Goal: Task Accomplishment & Management: Manage account settings

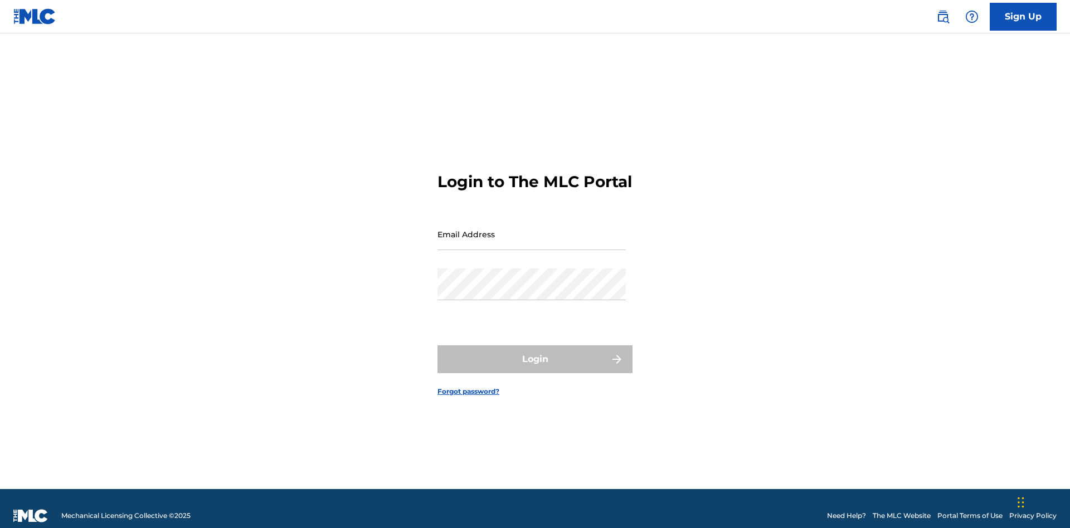
scroll to position [14, 0]
click at [531, 229] on input "Email Address" at bounding box center [531, 234] width 188 height 32
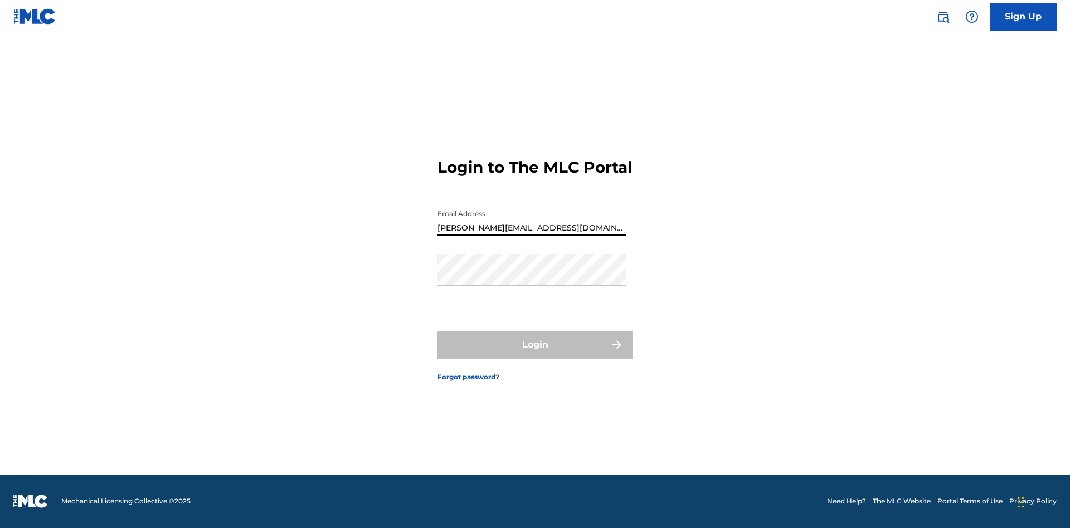
type input "Helena.Songwriter@gmail.com"
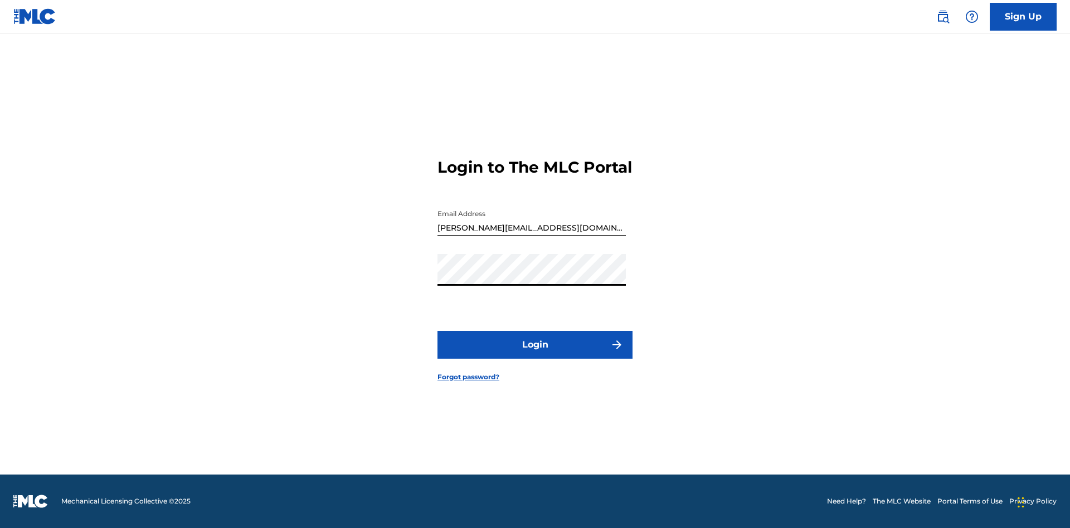
click at [535, 354] on button "Login" at bounding box center [534, 345] width 195 height 28
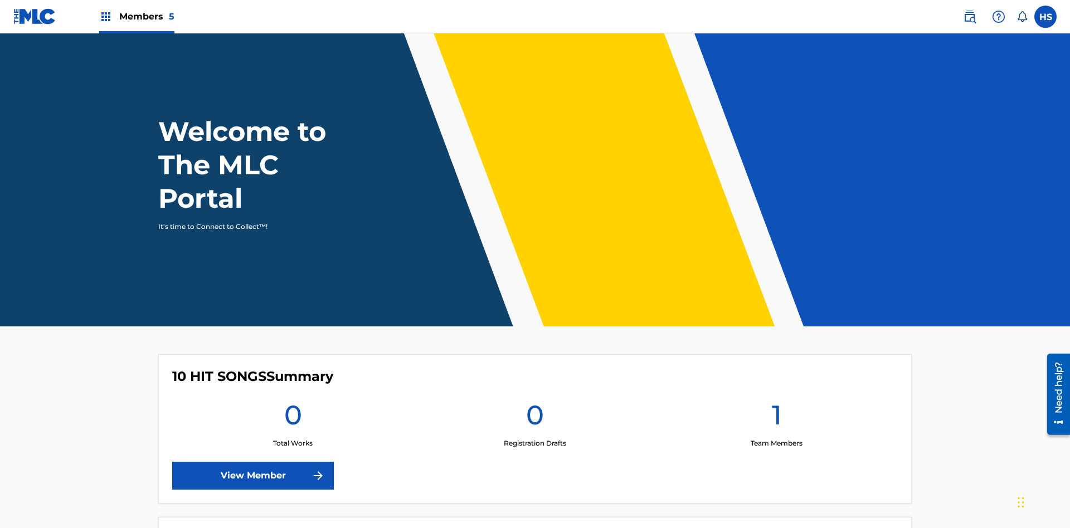
scroll to position [48, 0]
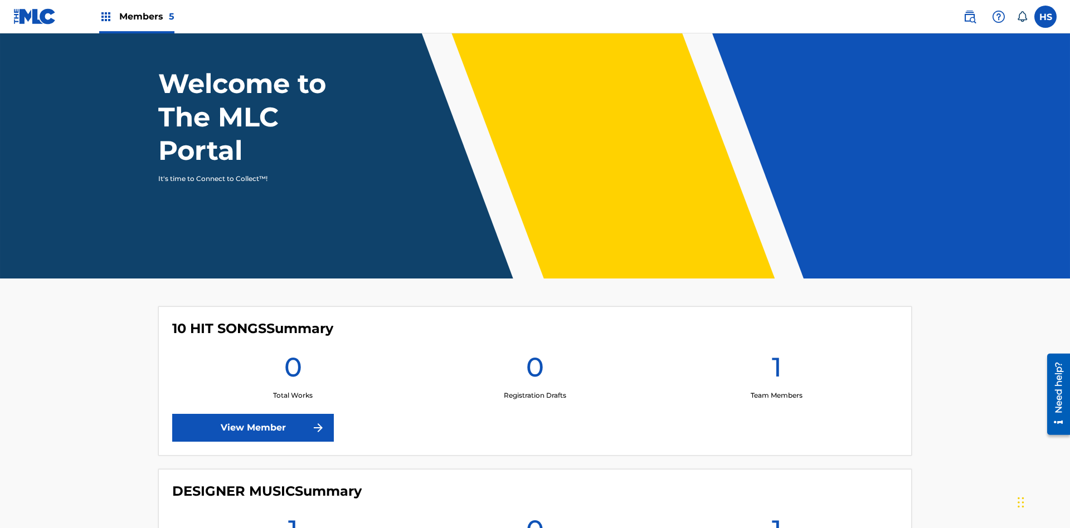
click at [136, 16] on span "Members 5" at bounding box center [146, 16] width 55 height 13
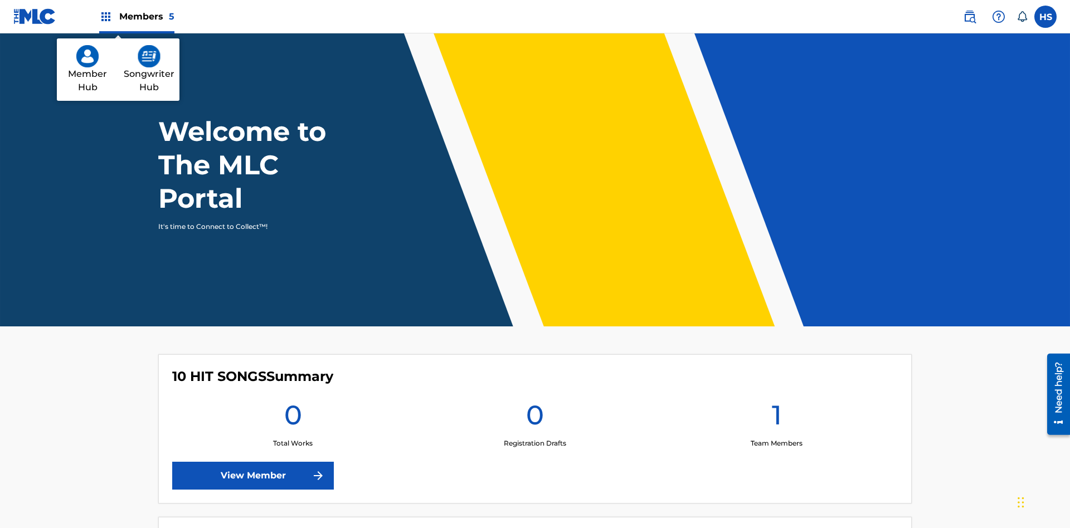
click at [149, 56] on img at bounding box center [149, 56] width 23 height 22
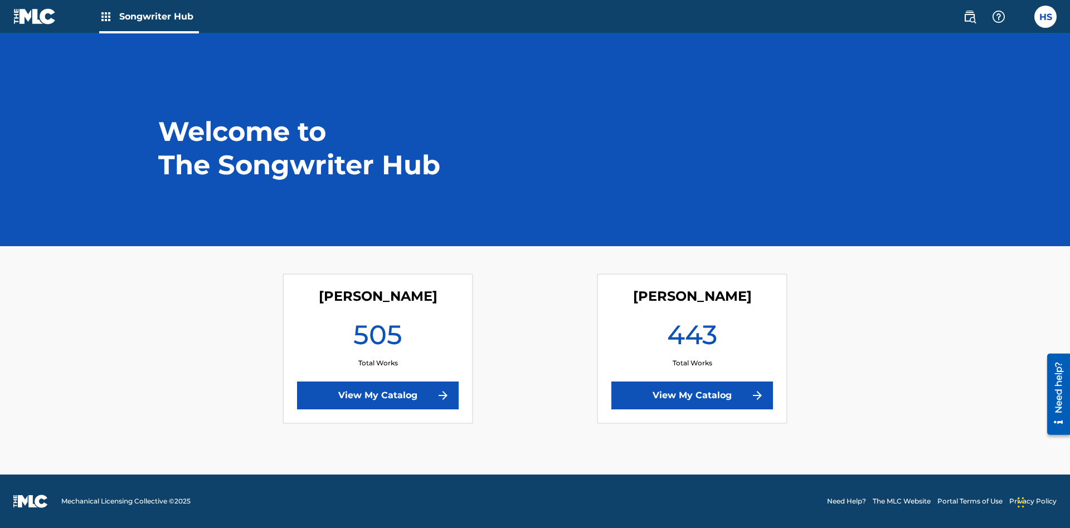
click at [692, 396] on link "View My Catalog" at bounding box center [692, 396] width 162 height 28
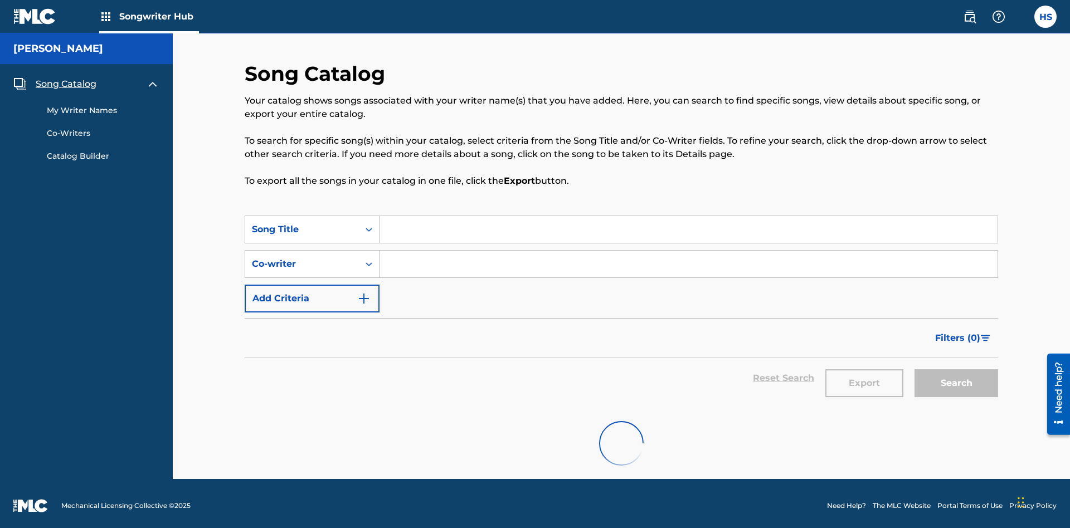
click at [66, 77] on span "Song Catalog" at bounding box center [66, 83] width 61 height 13
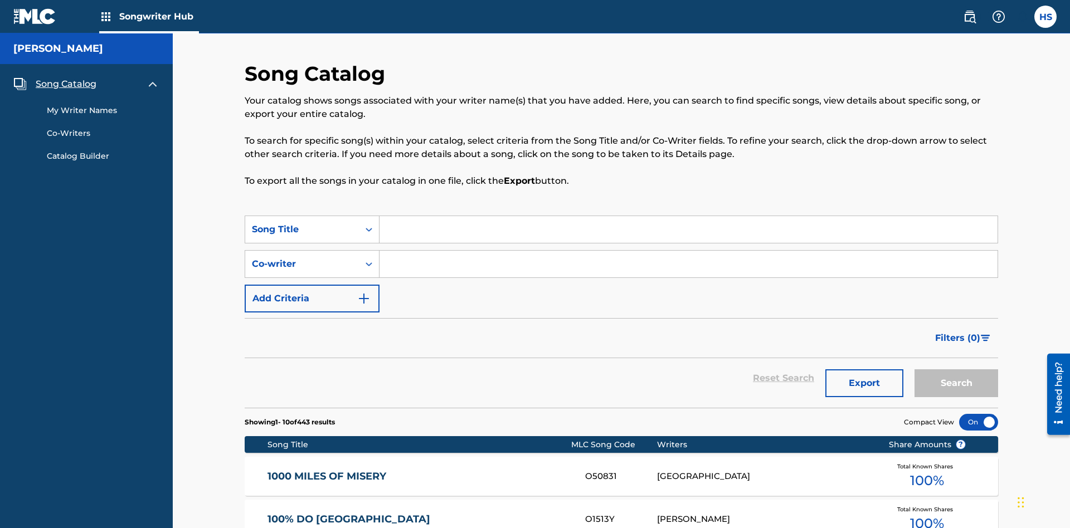
scroll to position [38, 0]
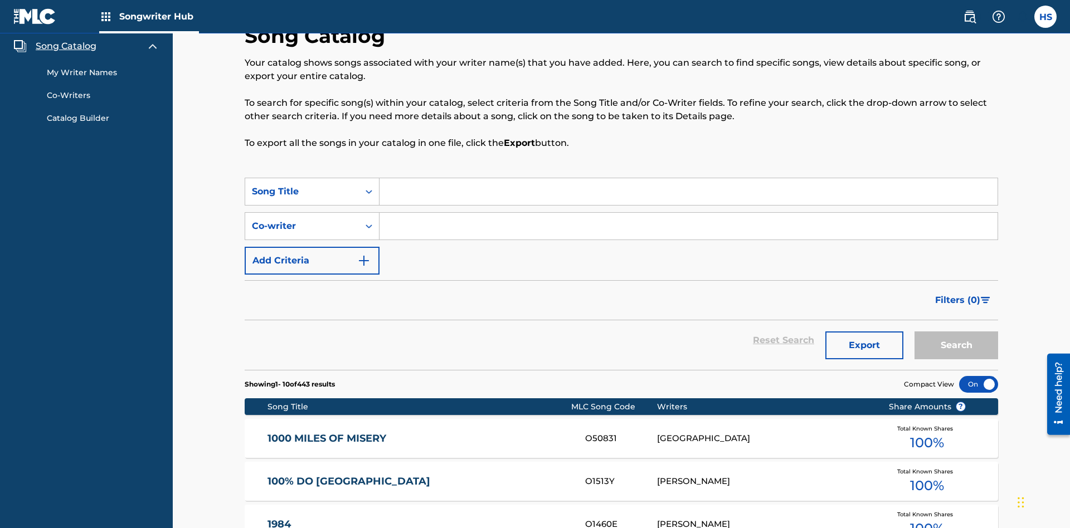
click at [103, 72] on link "My Writer Names" at bounding box center [103, 73] width 113 height 12
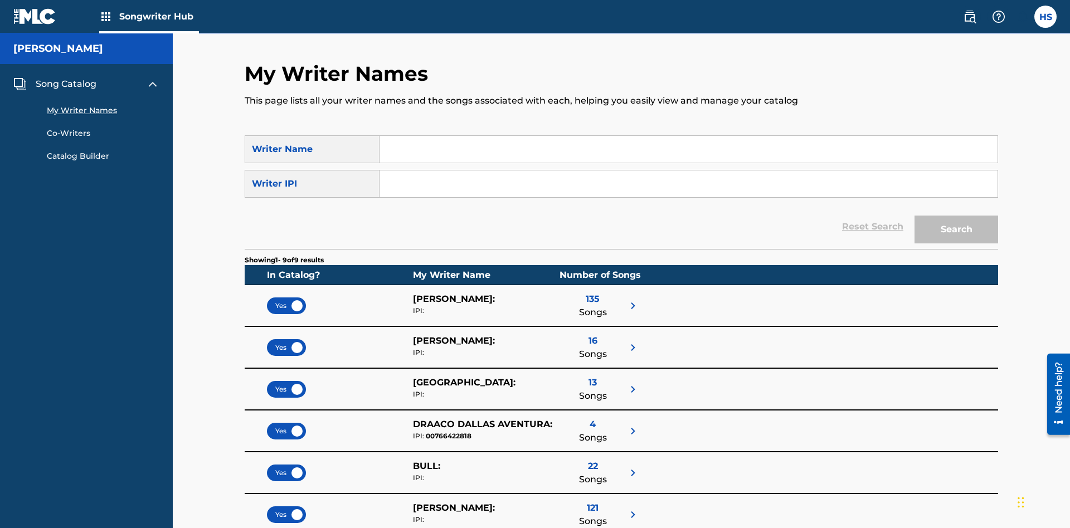
click at [688, 149] on input "Search Form" at bounding box center [688, 149] width 618 height 27
type input "DRAACO DALLAS AVENTURA"
click at [688, 170] on input "Search Form" at bounding box center [688, 183] width 618 height 27
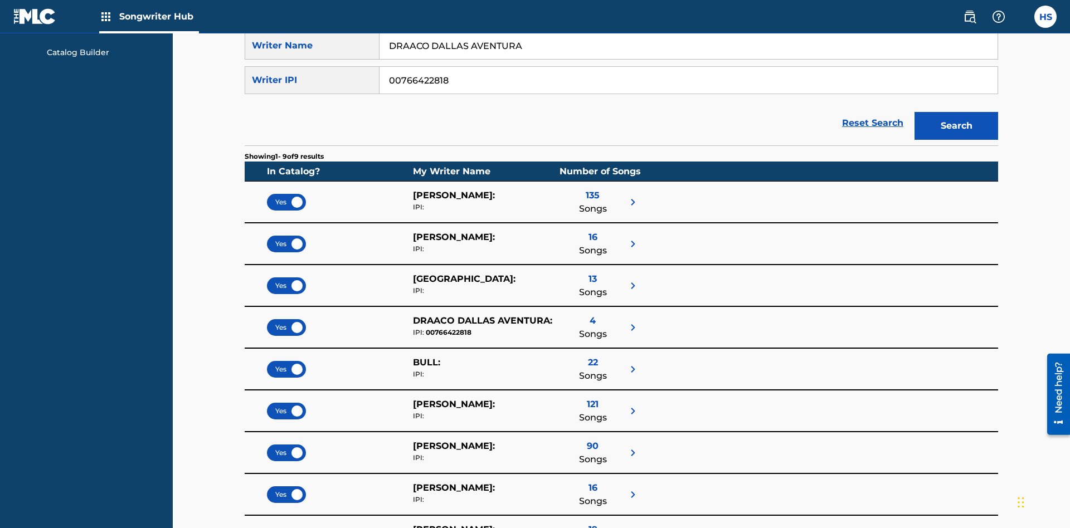
type input "00766422818"
click at [956, 112] on button "Search" at bounding box center [956, 126] width 84 height 28
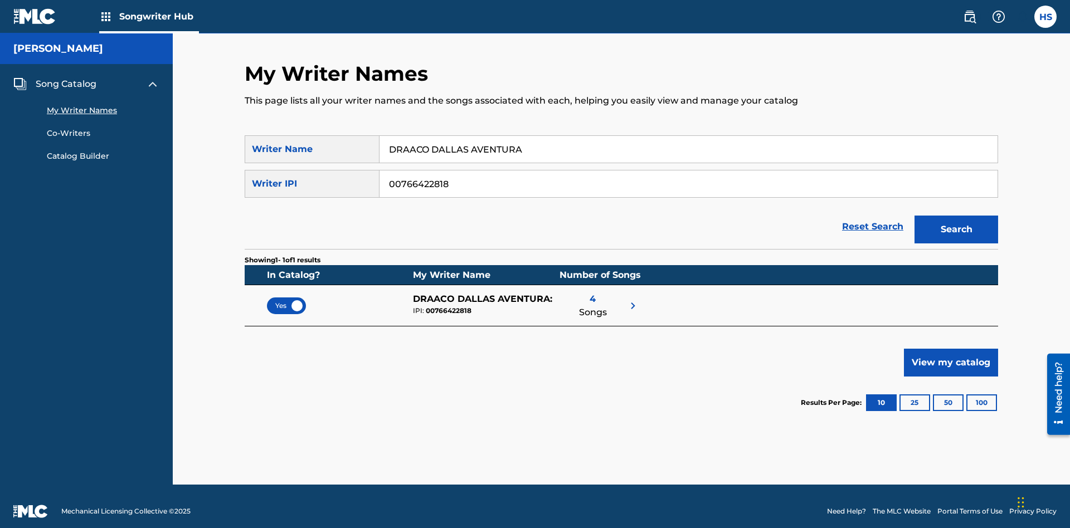
scroll to position [10, 0]
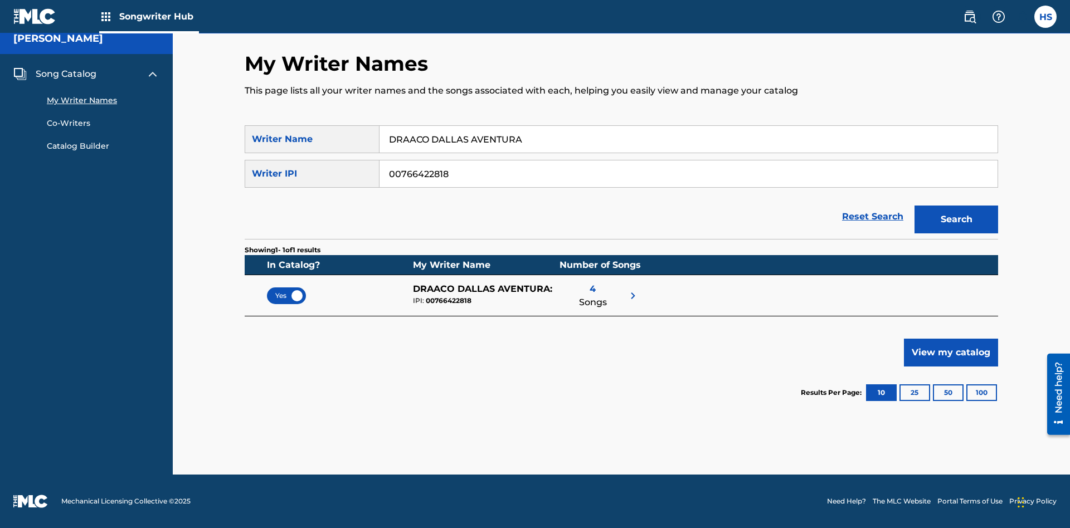
click at [688, 139] on input "DRAACO DALLAS AVENTURA" at bounding box center [688, 139] width 618 height 27
type input "DRAACO DALLAS AVENTURADRAACO DALLAS AVENTURA"
click at [688, 174] on input "00766422818" at bounding box center [688, 173] width 618 height 27
click at [956, 219] on button "Search" at bounding box center [956, 220] width 84 height 28
click at [688, 139] on input "DRAACO DALLAS AVENTURADRAACO DALLAS AVENTURA" at bounding box center [688, 139] width 618 height 27
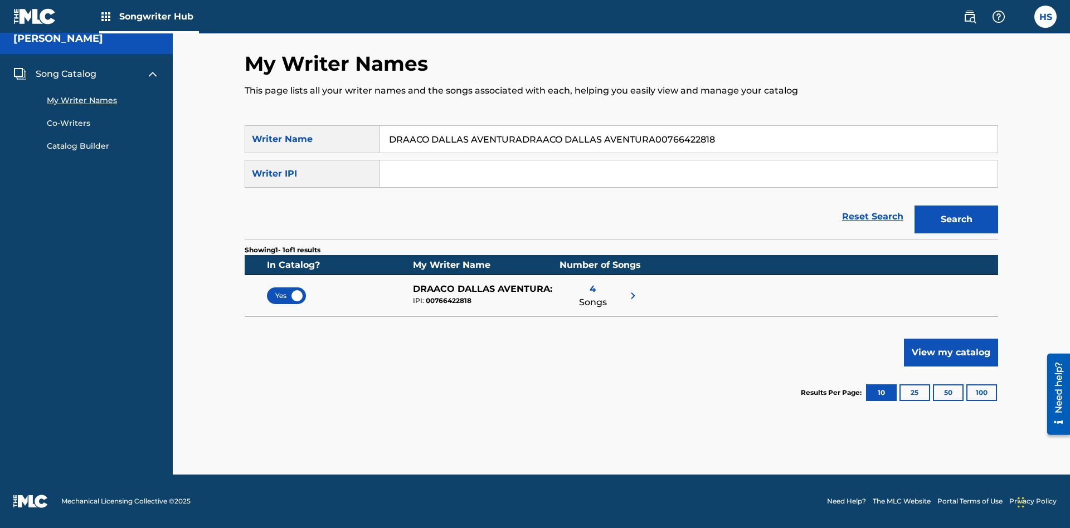
type input "DRAACO DALLAS AVENTURADRAACO DALLAS AVENTURA00766422818"
click at [688, 174] on input "Search Form" at bounding box center [688, 173] width 618 height 27
click at [956, 219] on button "Search" at bounding box center [956, 220] width 84 height 28
